Goal: Go to known website: Go to known website

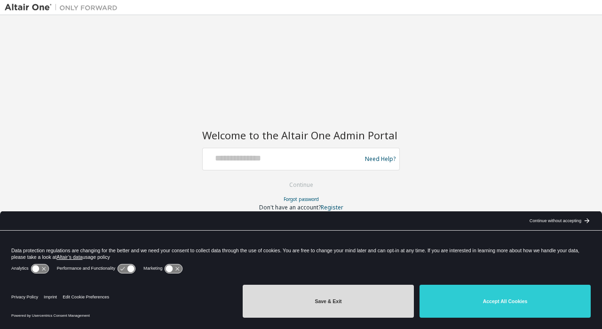
click at [336, 303] on button "Save & Exit" at bounding box center [328, 300] width 171 height 33
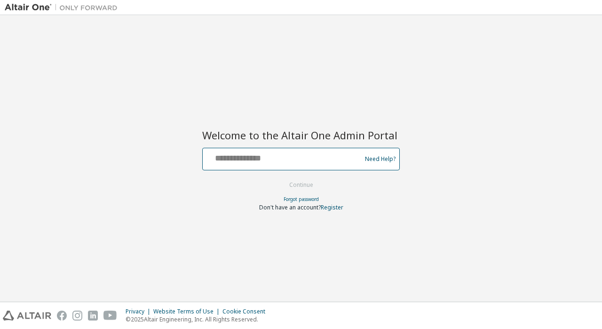
click at [269, 161] on input "text" at bounding box center [283, 157] width 154 height 14
click at [251, 158] on input "text" at bounding box center [283, 157] width 154 height 14
type input "**********"
click at [279, 178] on button "Continue" at bounding box center [301, 185] width 44 height 14
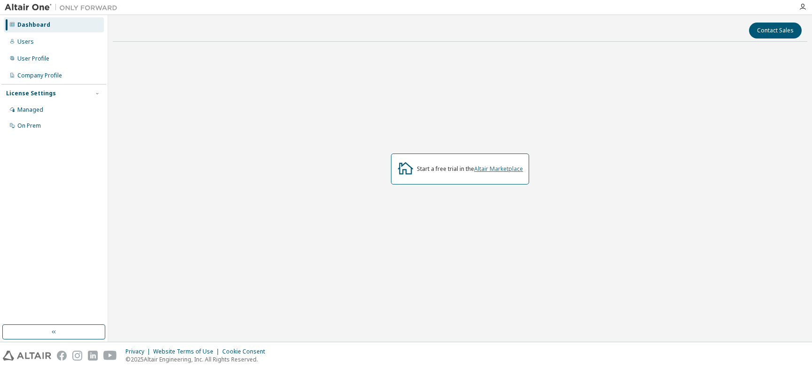
click at [400, 166] on link "Altair Marketplace" at bounding box center [498, 169] width 49 height 8
